Goal: Information Seeking & Learning: Check status

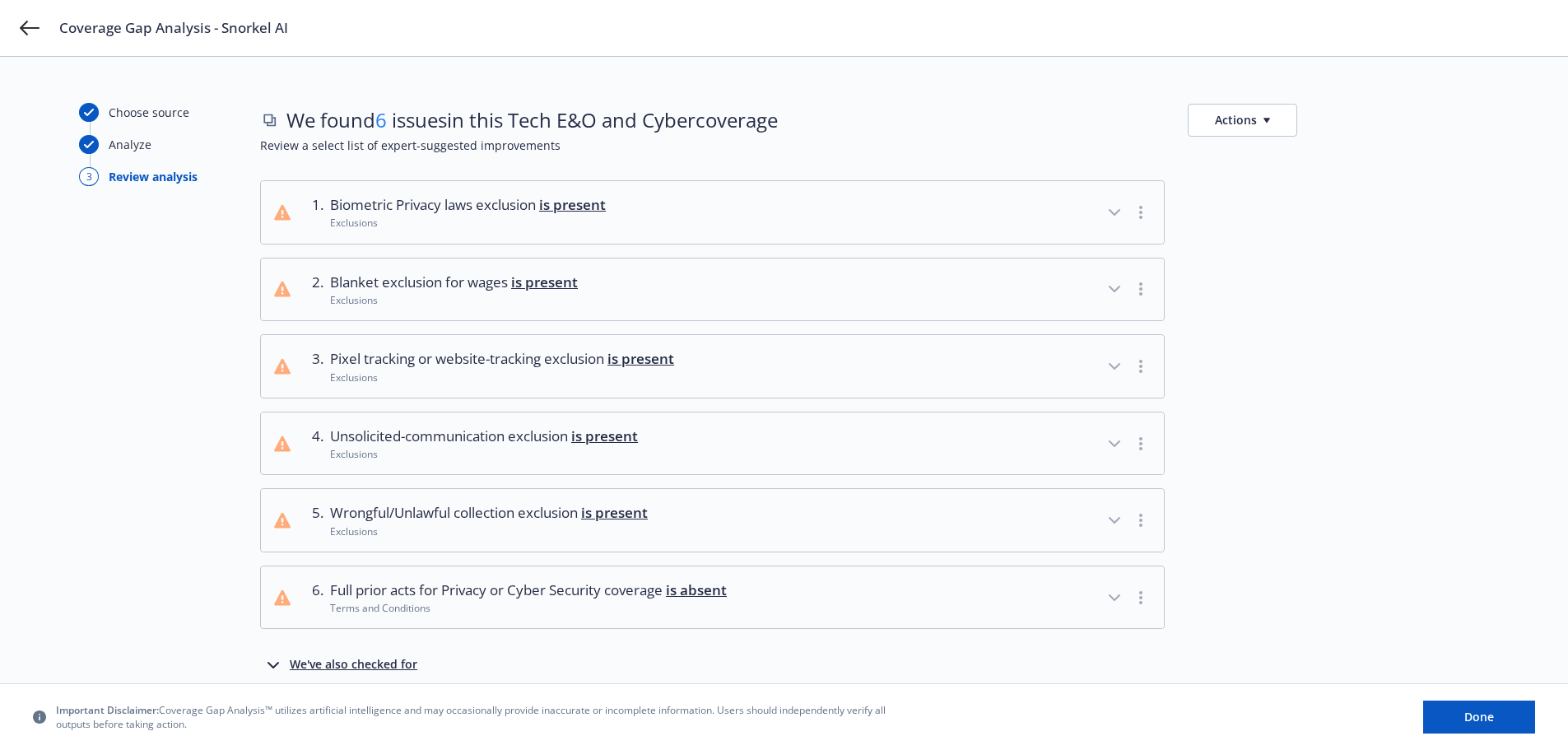
click at [1271, 119] on button "Actions" at bounding box center [1242, 120] width 109 height 33
click at [1297, 187] on link "Copy full list of what we’ve checked for" at bounding box center [1321, 191] width 266 height 33
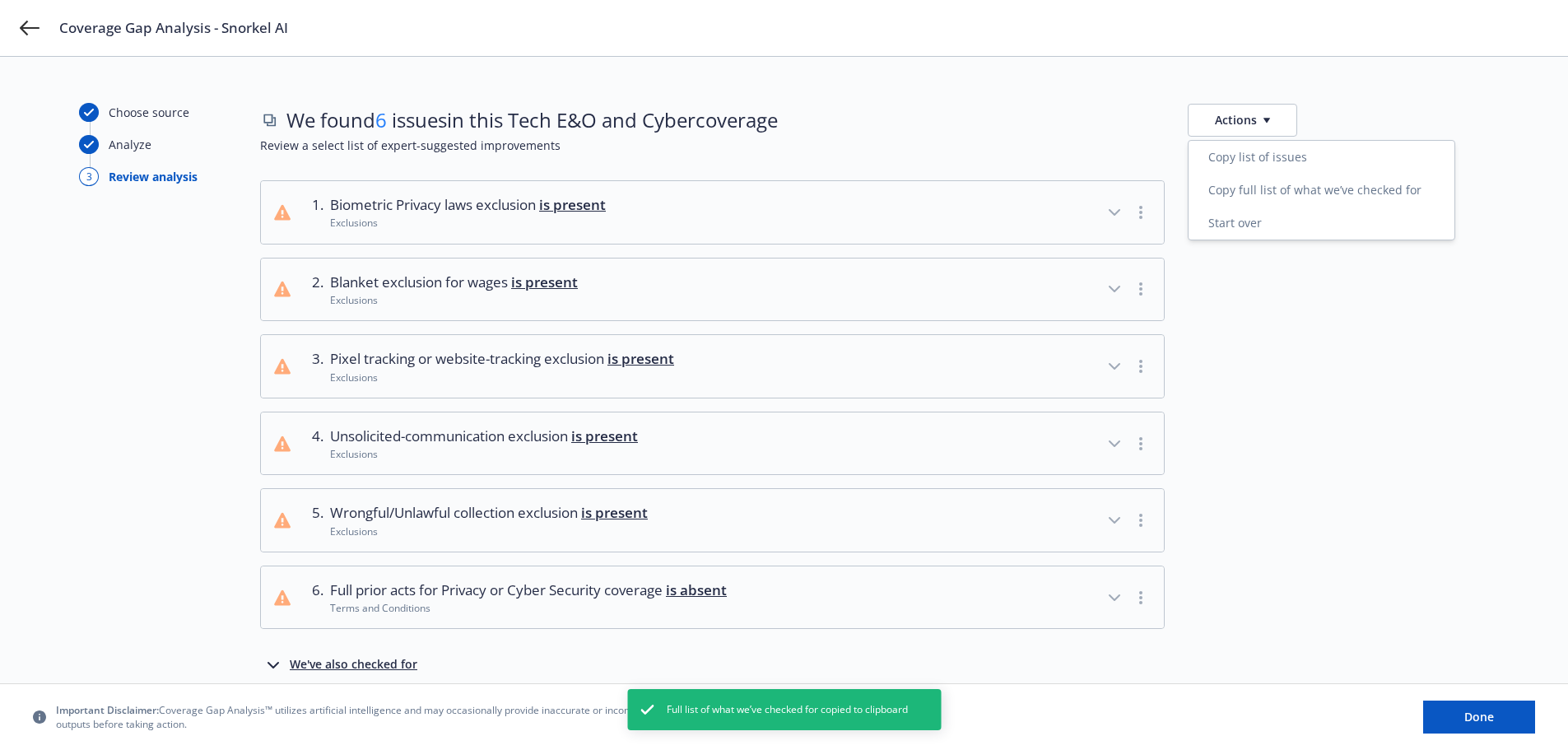
click at [1255, 357] on div at bounding box center [1338, 365] width 302 height 64
click at [1145, 216] on button "button" at bounding box center [1141, 212] width 20 height 20
click at [1214, 199] on div at bounding box center [1338, 212] width 302 height 64
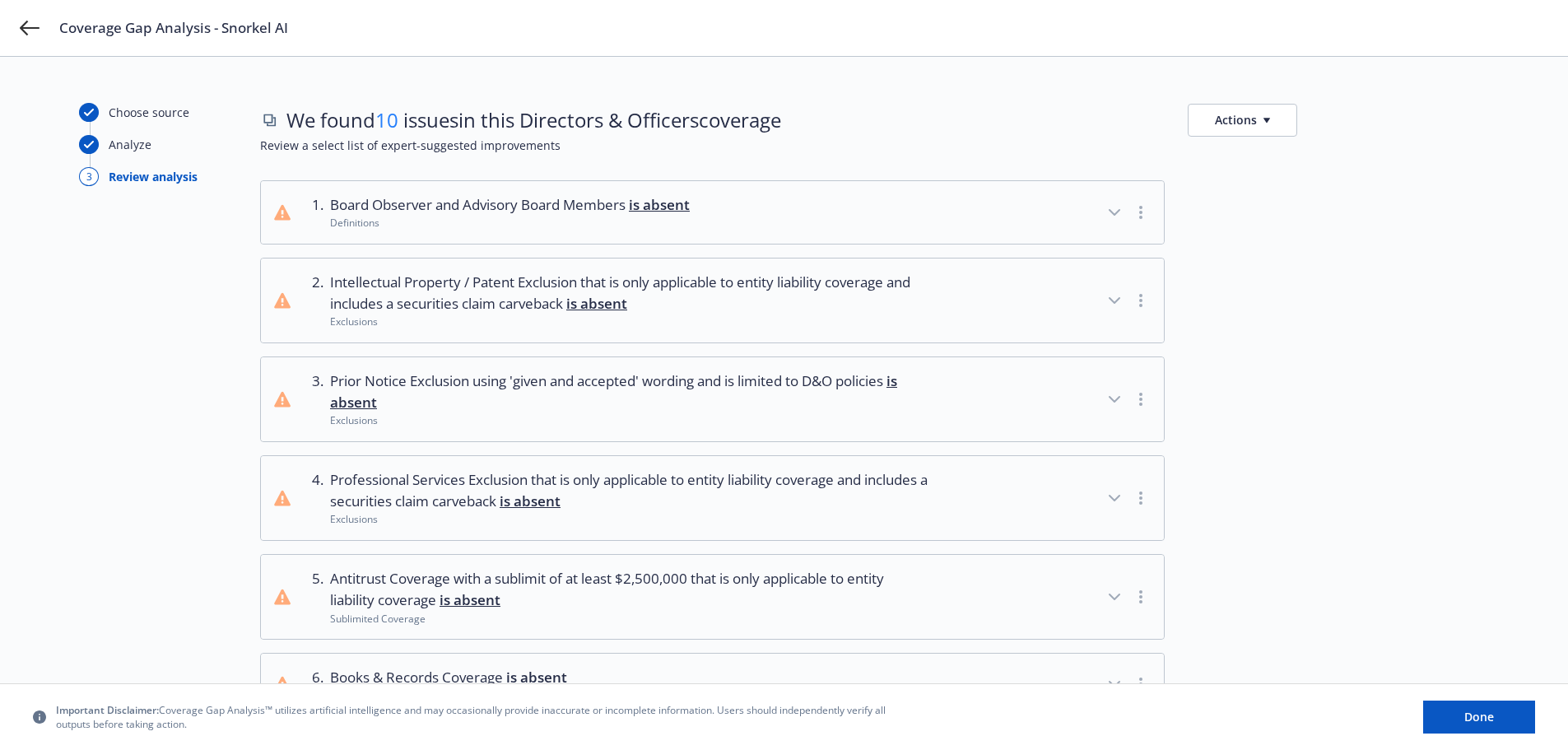
click at [1266, 118] on icon "button" at bounding box center [1267, 120] width 7 height 5
click at [1256, 285] on div at bounding box center [1338, 300] width 302 height 85
